Goal: Navigation & Orientation: Understand site structure

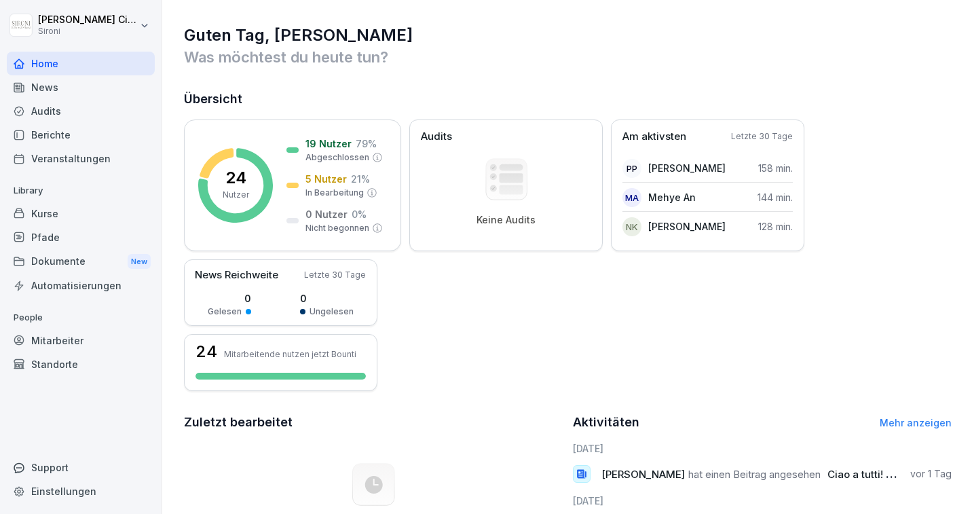
click at [39, 214] on div "Kurse" at bounding box center [81, 214] width 148 height 24
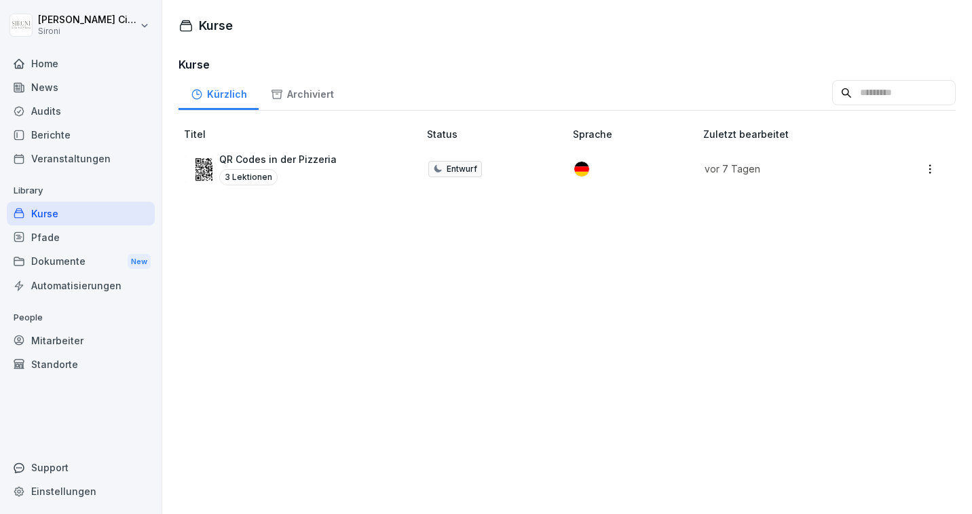
click at [54, 86] on div "News" at bounding box center [81, 87] width 148 height 24
click at [54, 65] on div "Home" at bounding box center [81, 64] width 148 height 24
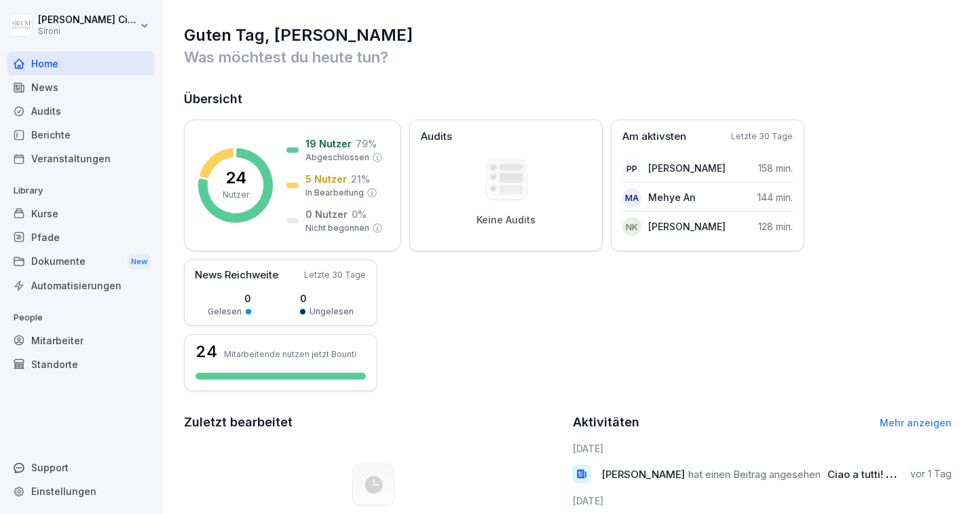
click at [54, 65] on div "Home" at bounding box center [81, 64] width 148 height 24
click at [50, 360] on div "Standorte" at bounding box center [81, 364] width 148 height 24
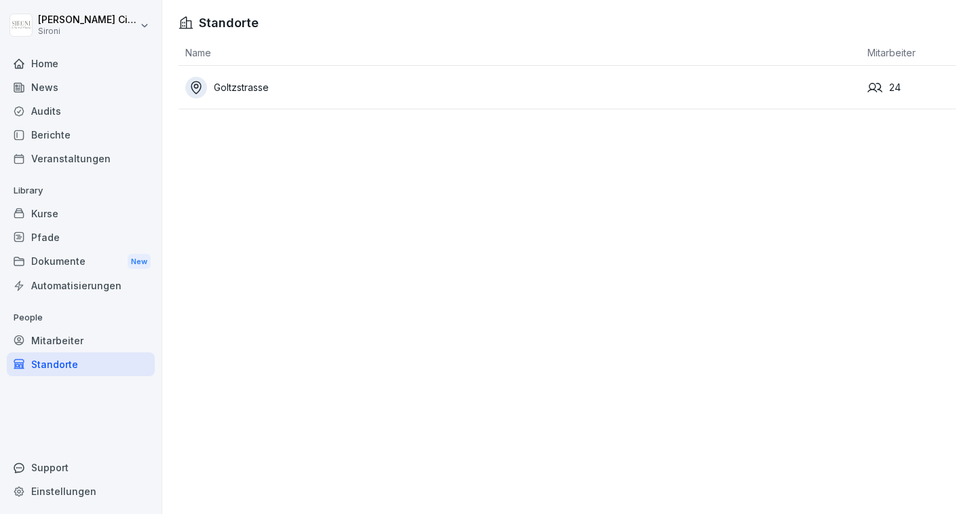
click at [247, 84] on div "Goltzstrasse" at bounding box center [522, 88] width 675 height 22
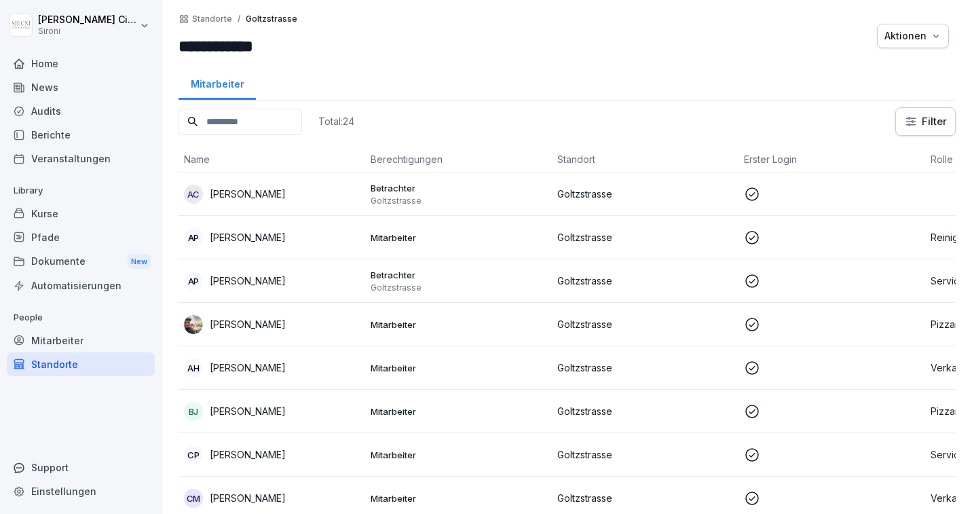
click at [51, 255] on div "Dokumente New" at bounding box center [81, 261] width 148 height 25
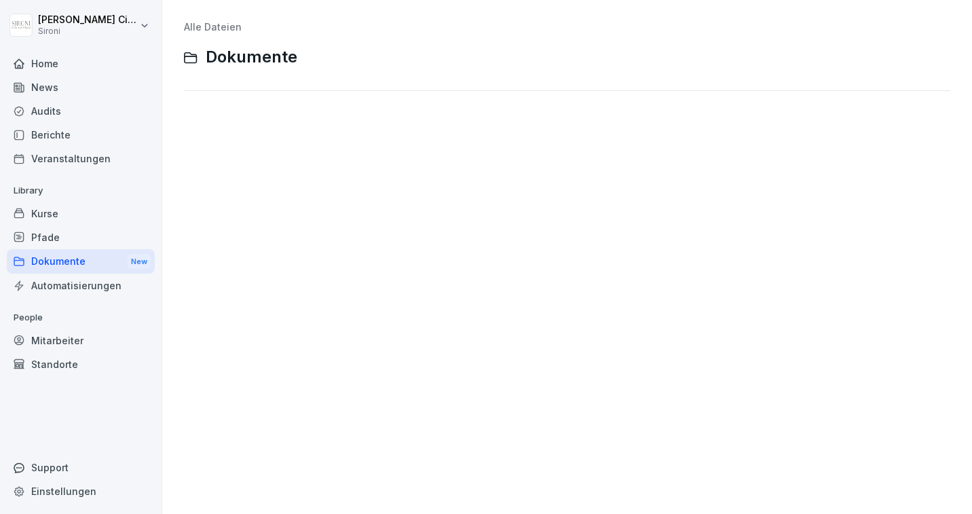
click at [49, 137] on div "Berichte" at bounding box center [81, 135] width 148 height 24
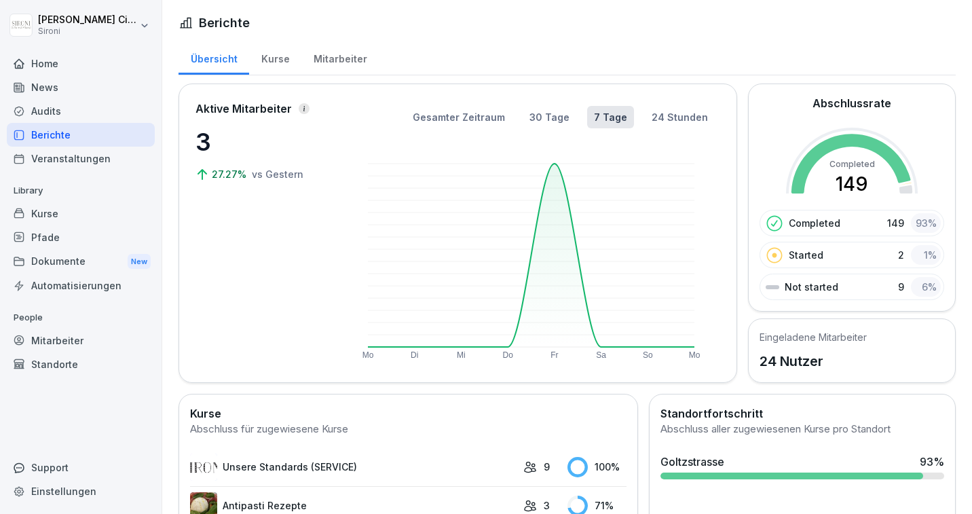
click at [41, 238] on div "Pfade" at bounding box center [81, 237] width 148 height 24
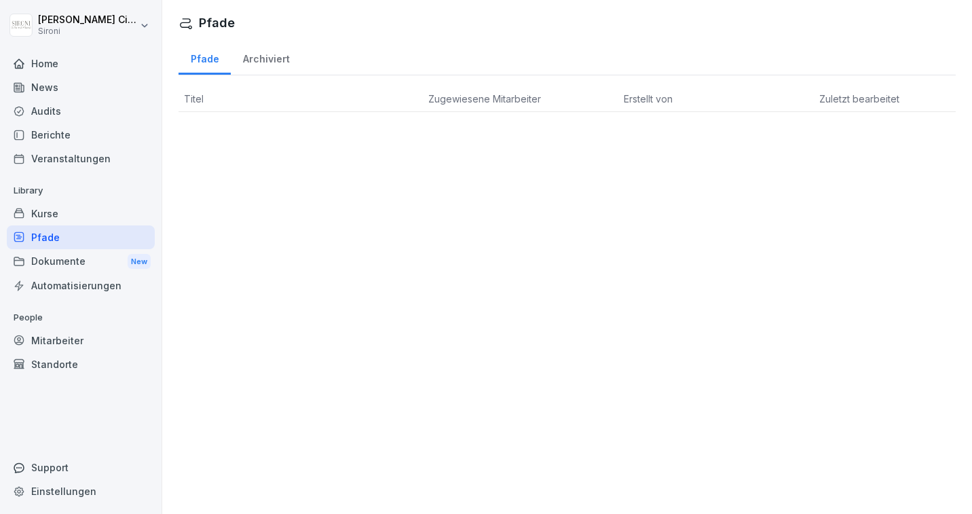
click at [113, 14] on html "[PERSON_NAME] Sironi Home News Audits Berichte Veranstaltungen Library Kurse Pf…" at bounding box center [486, 257] width 972 height 514
click at [111, 16] on html "[PERSON_NAME] Sironi Home News Audits Berichte Veranstaltungen Library Kurse Pf…" at bounding box center [486, 257] width 972 height 514
click at [45, 153] on div "Veranstaltungen" at bounding box center [81, 159] width 148 height 24
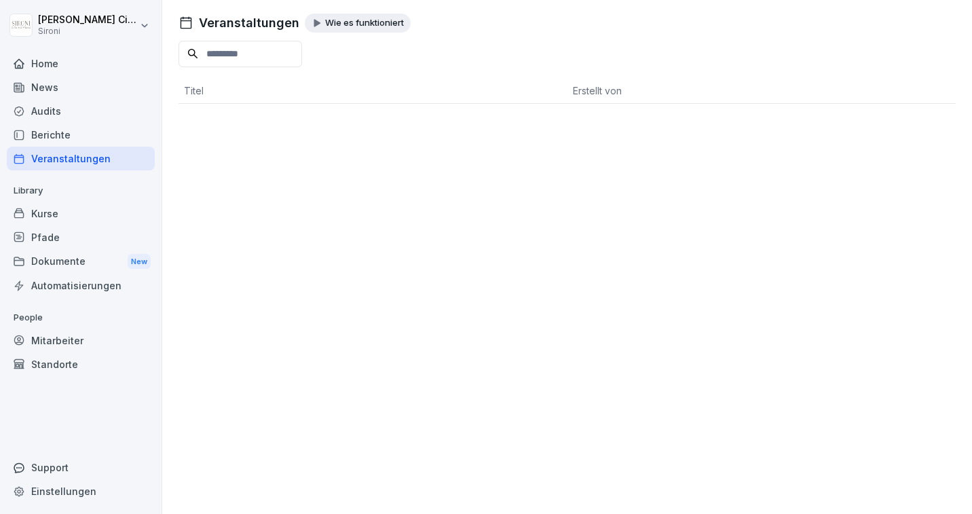
click at [48, 132] on div "Berichte" at bounding box center [81, 135] width 148 height 24
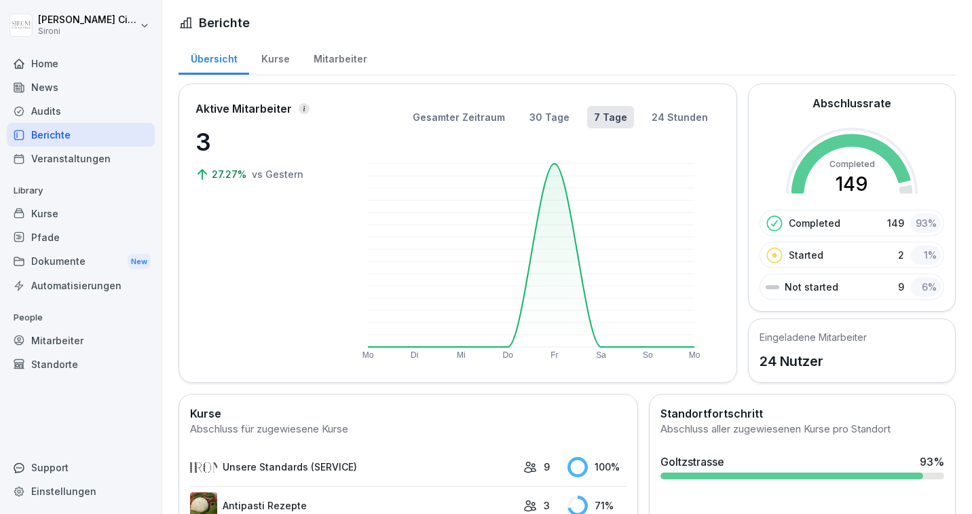
click at [53, 121] on div "Audits" at bounding box center [81, 111] width 148 height 24
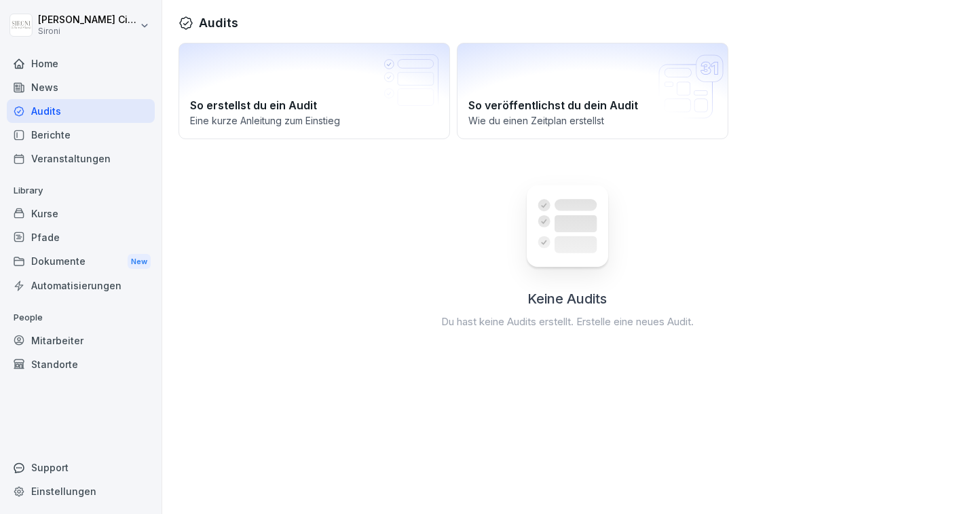
click at [54, 111] on div "Audits" at bounding box center [81, 111] width 148 height 24
click at [58, 81] on div "News" at bounding box center [81, 87] width 148 height 24
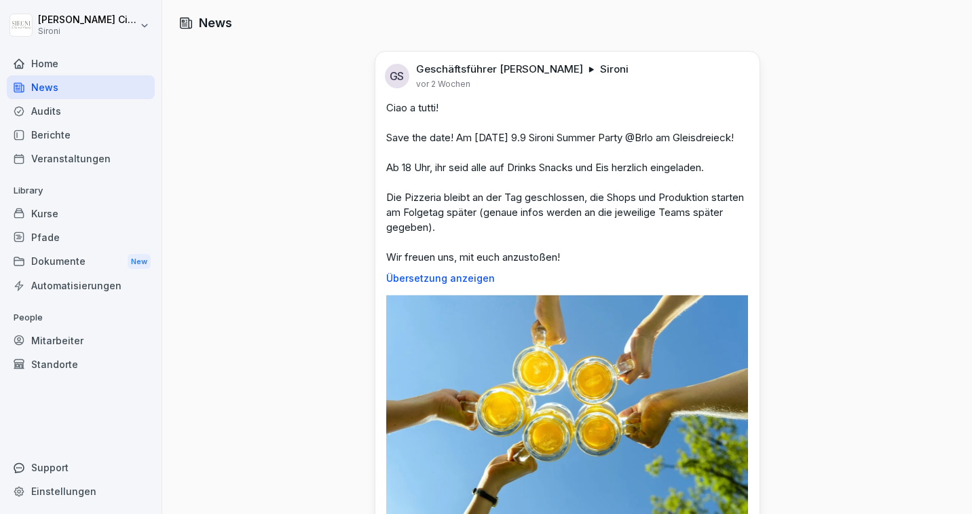
click at [55, 197] on p "Library" at bounding box center [81, 191] width 148 height 22
click at [49, 212] on div "Kurse" at bounding box center [81, 214] width 148 height 24
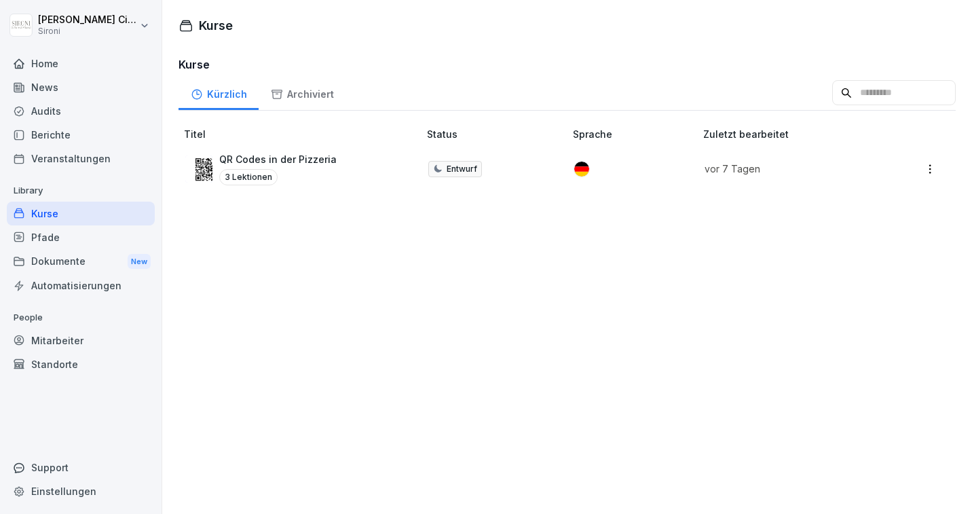
click at [46, 234] on div "Pfade" at bounding box center [81, 237] width 148 height 24
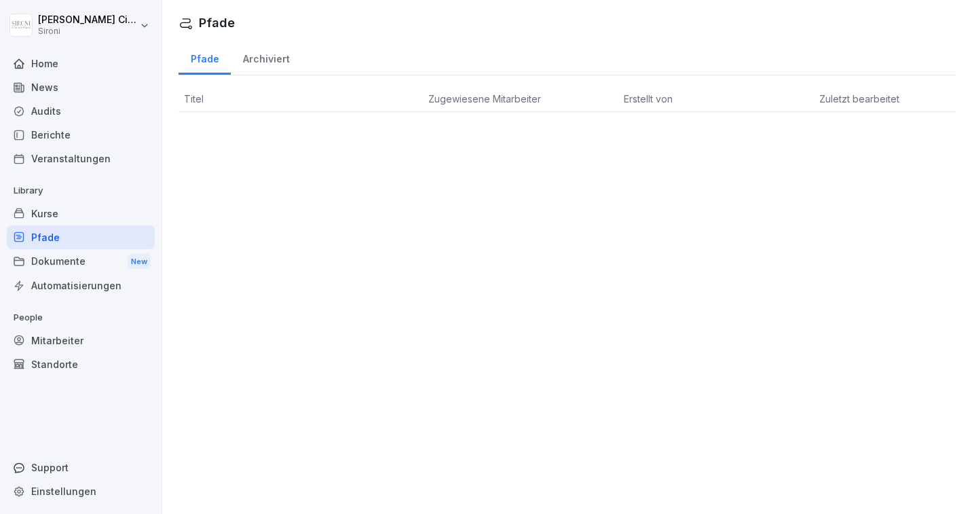
click at [64, 282] on div "Automatisierungen" at bounding box center [81, 285] width 148 height 24
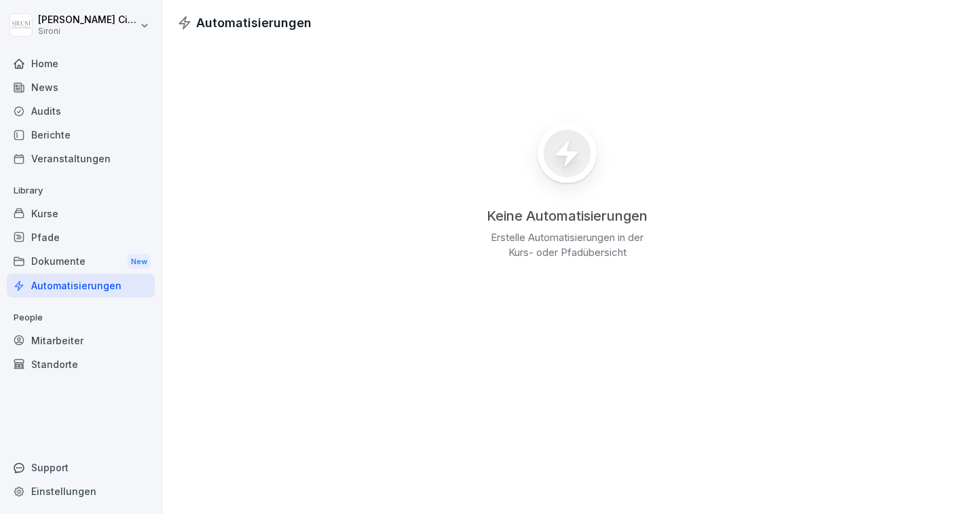
click at [45, 331] on div "Mitarbeiter" at bounding box center [81, 340] width 148 height 24
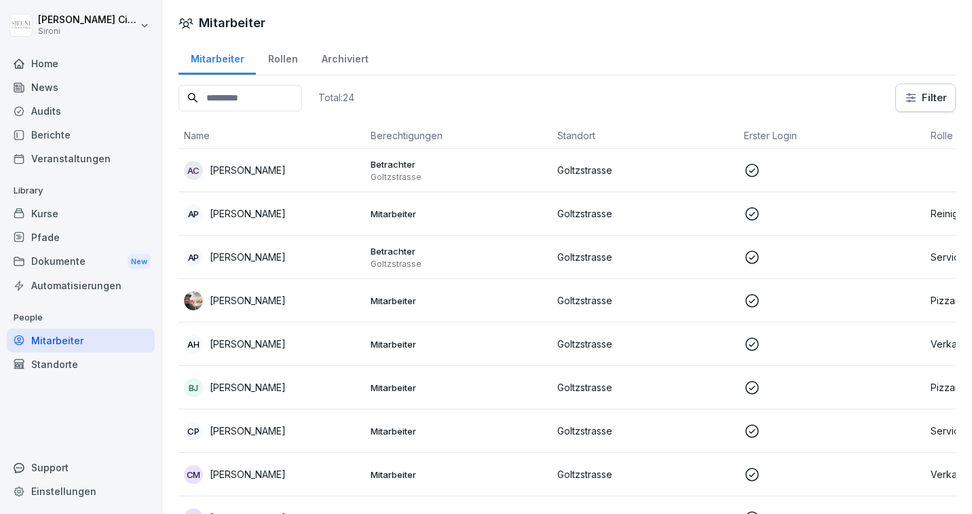
click at [47, 368] on div "Standorte" at bounding box center [81, 364] width 148 height 24
